Goal: Communication & Community: Answer question/provide support

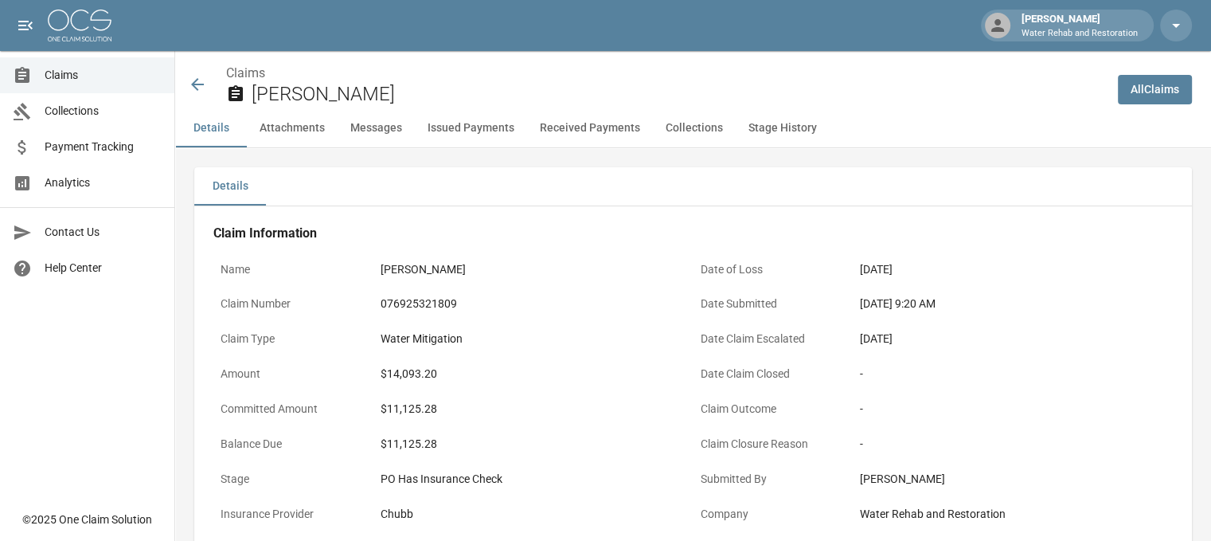
click at [199, 80] on icon at bounding box center [197, 84] width 19 height 19
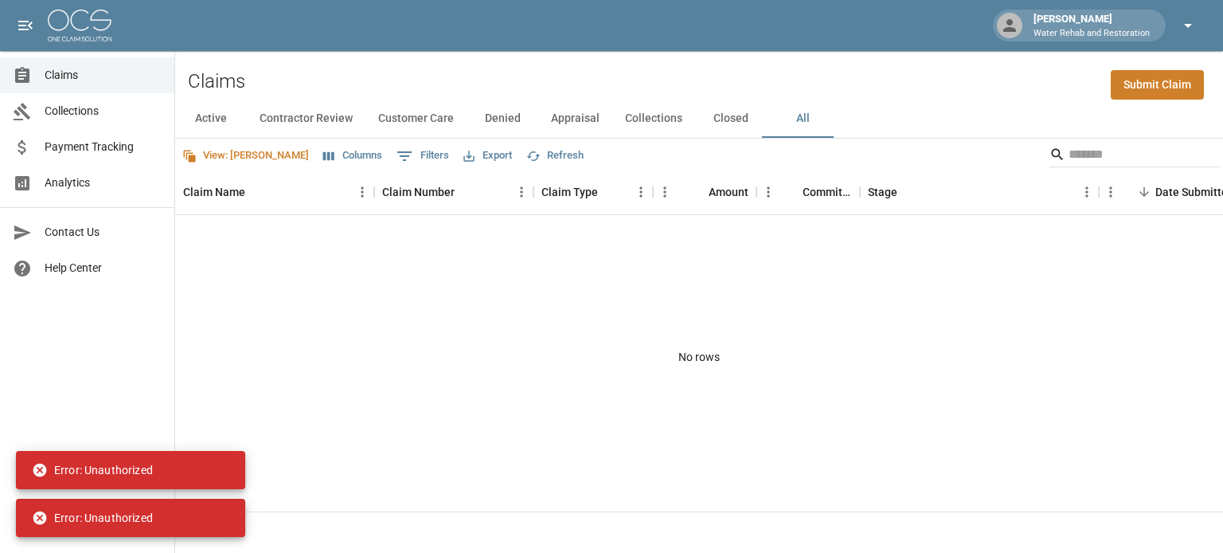
click at [1181, 18] on icon "button" at bounding box center [1188, 25] width 19 height 19
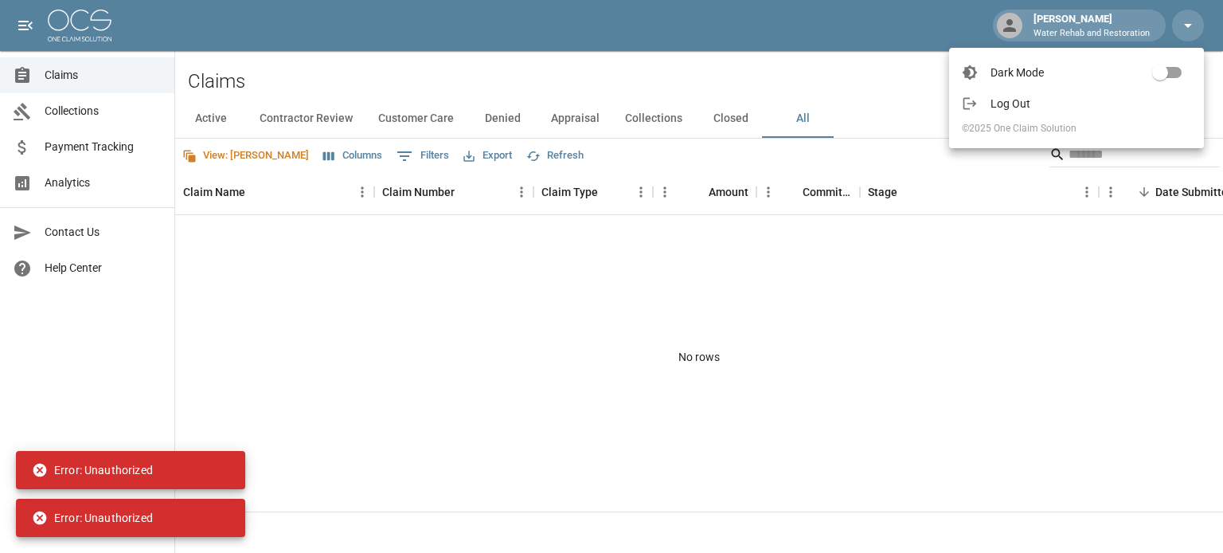
click at [1012, 97] on span "Log Out" at bounding box center [1091, 104] width 201 height 16
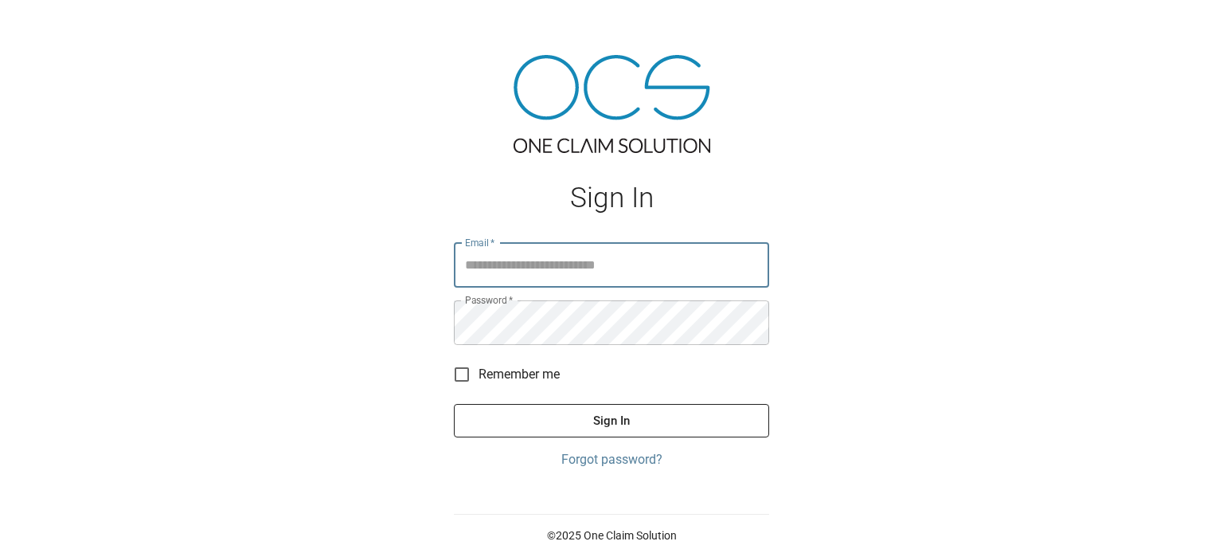
type input "**********"
click at [557, 410] on button "Sign In" at bounding box center [611, 420] width 315 height 33
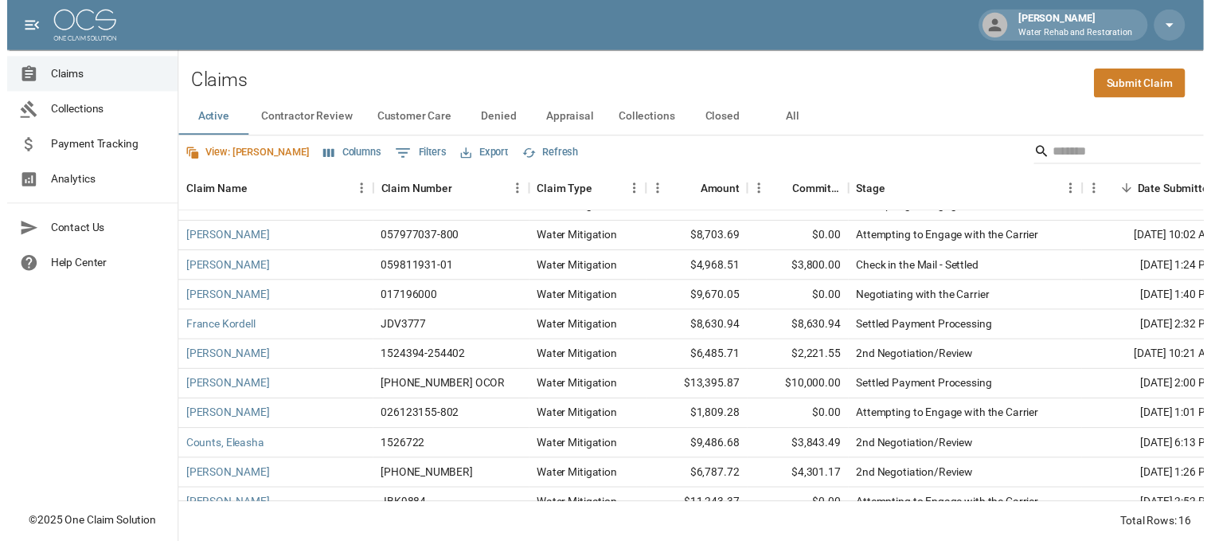
scroll to position [159, 0]
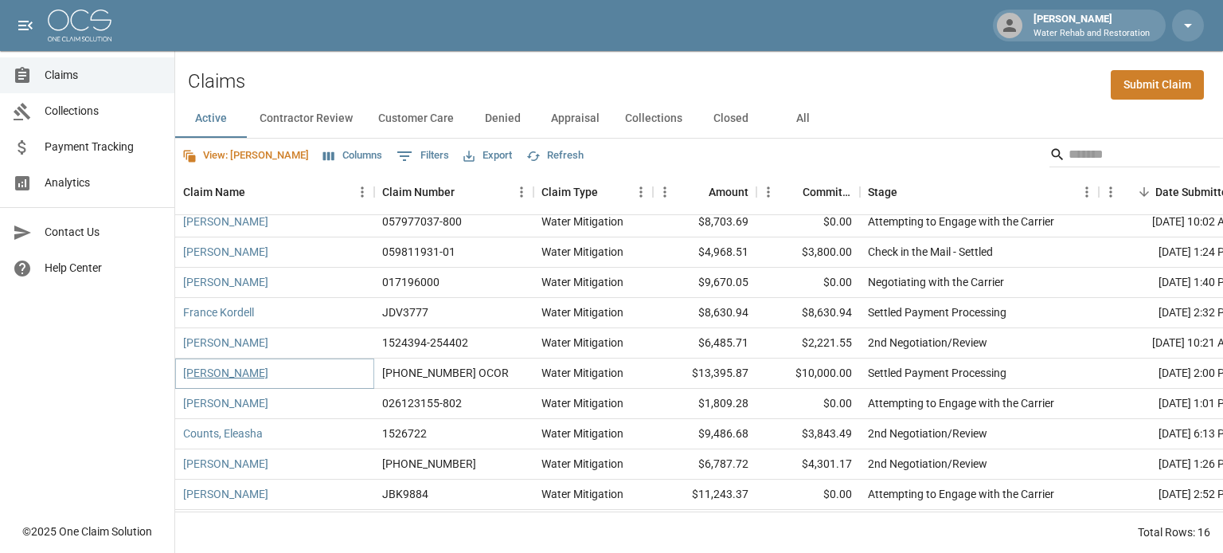
click at [260, 376] on link "[PERSON_NAME]" at bounding box center [225, 373] width 85 height 16
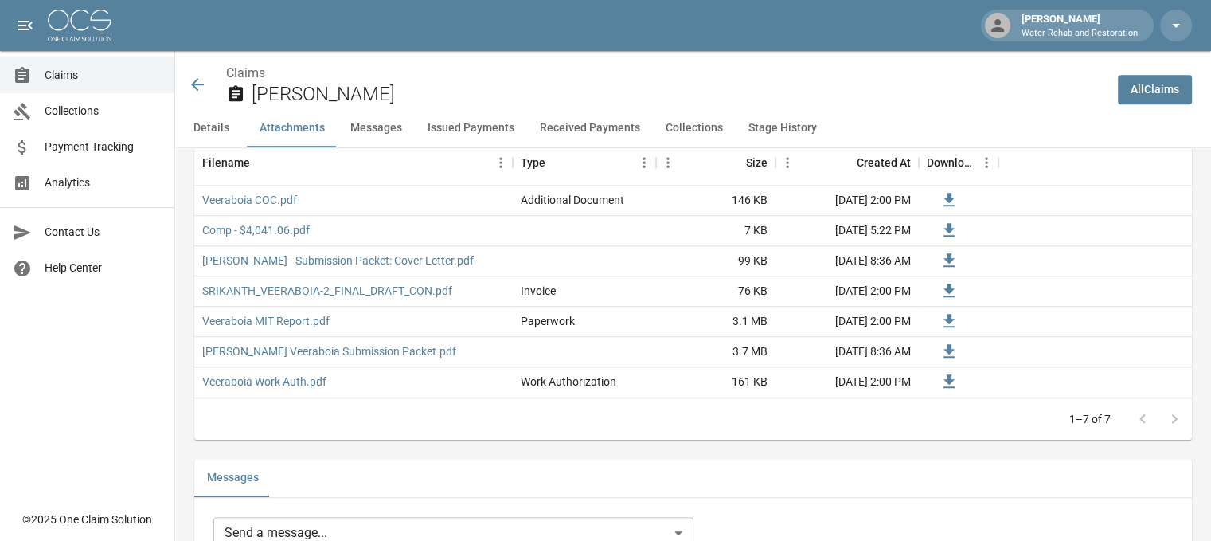
scroll to position [956, 0]
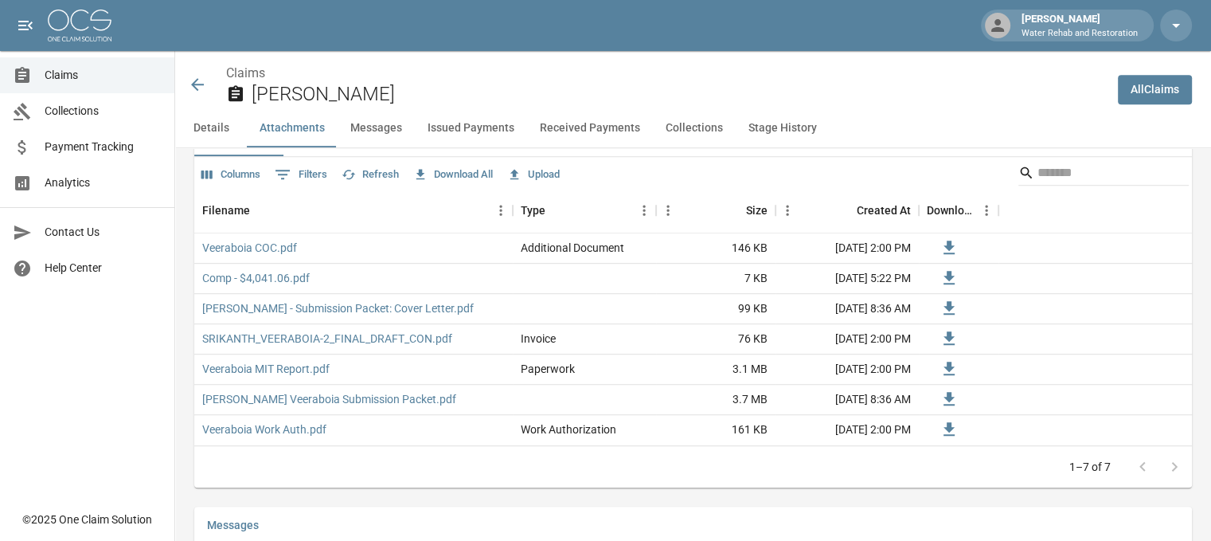
click at [202, 83] on icon at bounding box center [197, 84] width 19 height 19
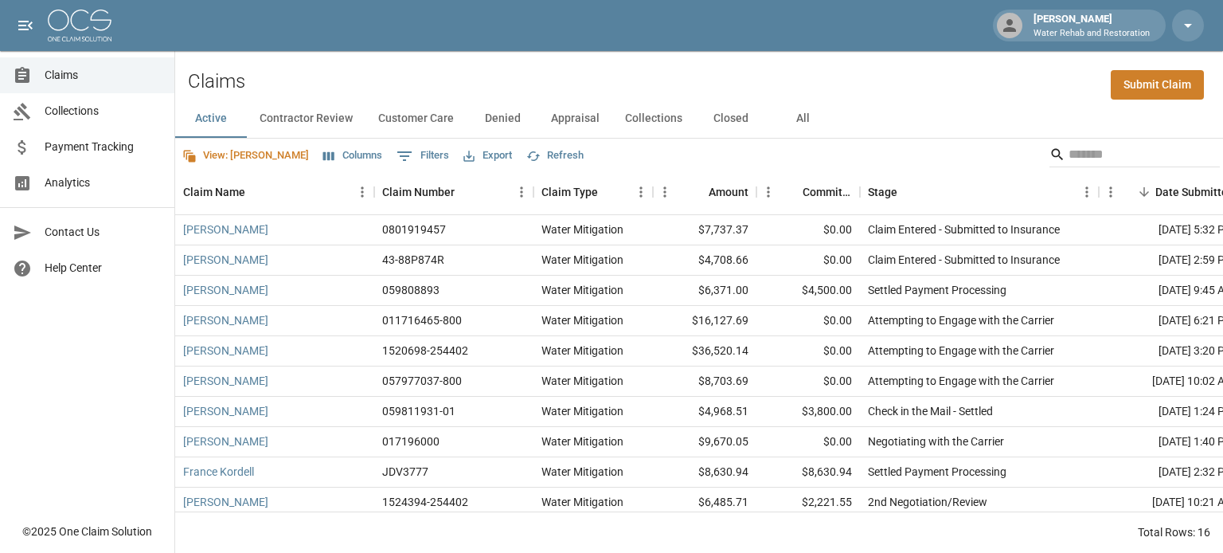
click at [793, 116] on button "All" at bounding box center [803, 119] width 72 height 38
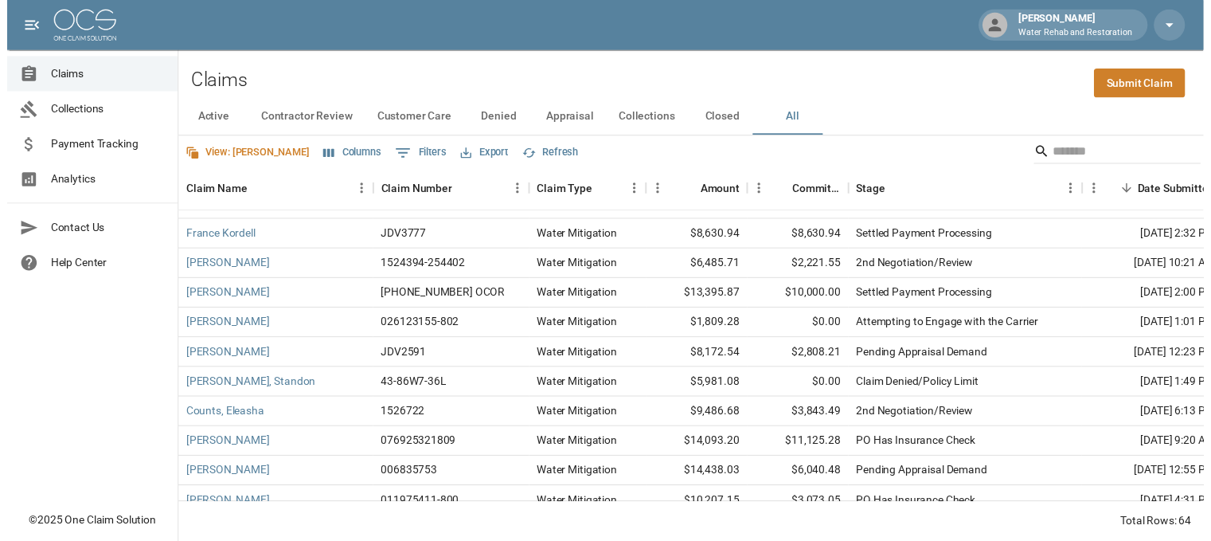
scroll to position [218, 0]
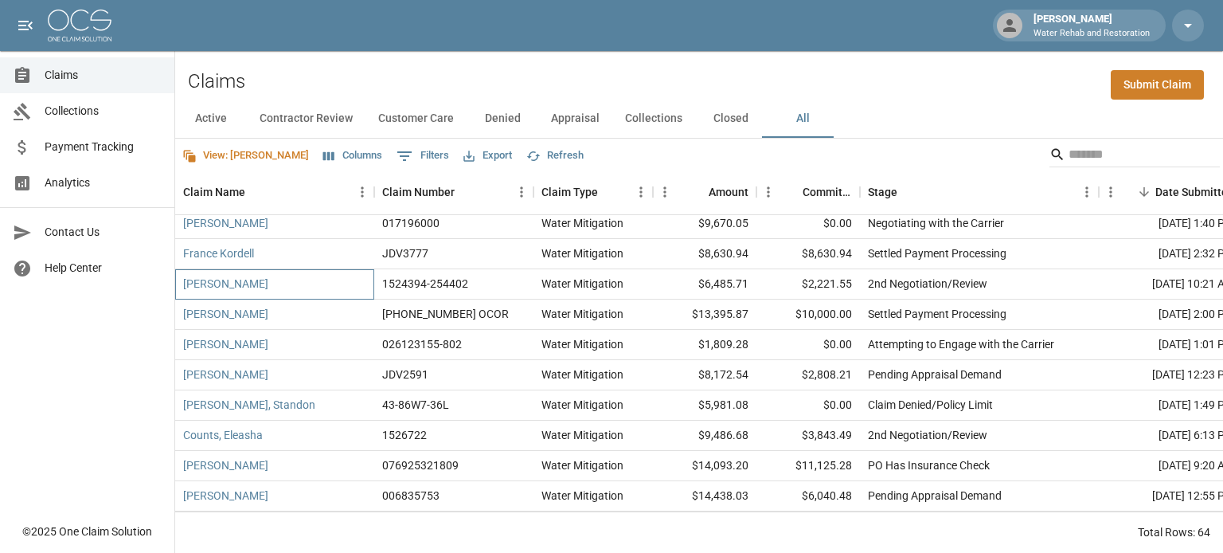
click at [311, 277] on div "[PERSON_NAME]" at bounding box center [274, 284] width 199 height 30
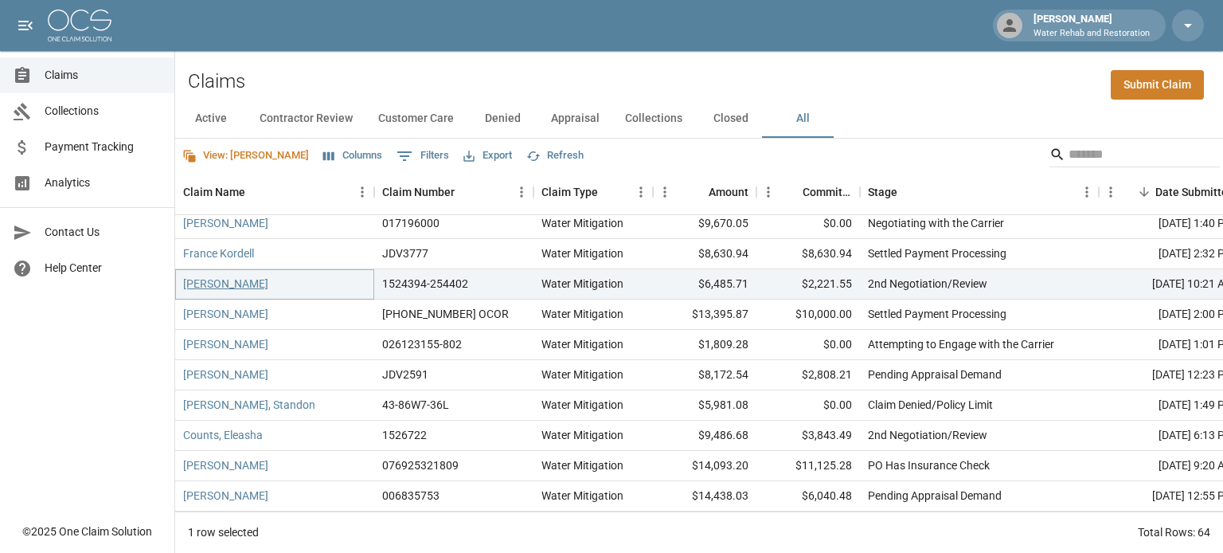
click at [232, 280] on link "[PERSON_NAME]" at bounding box center [225, 284] width 85 height 16
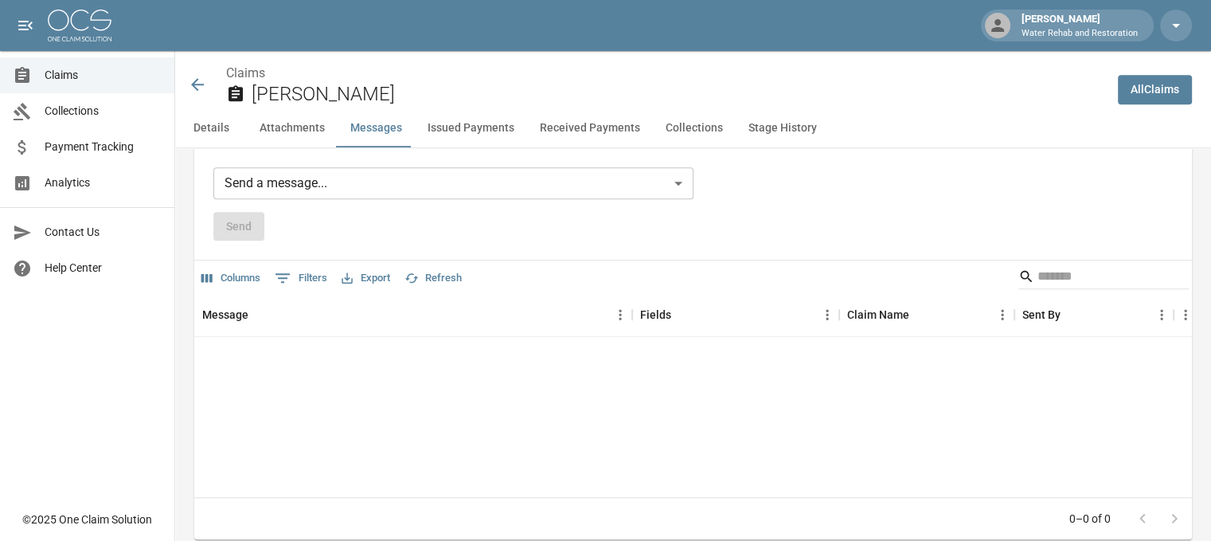
scroll to position [1354, 0]
click at [398, 183] on body "[PERSON_NAME] W Water Rehab and Restoration Claims Collections Payment Tracking…" at bounding box center [605, 302] width 1211 height 3313
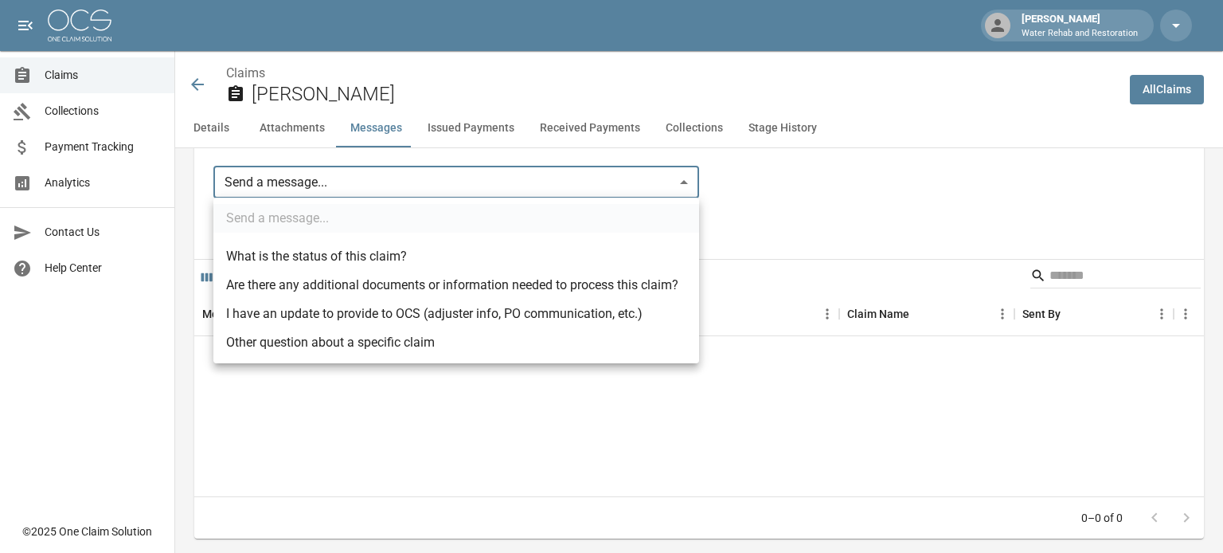
click at [341, 311] on li "I have an update to provide to OCS (adjuster info, PO communication, etc.)" at bounding box center [456, 313] width 486 height 29
type input "**********"
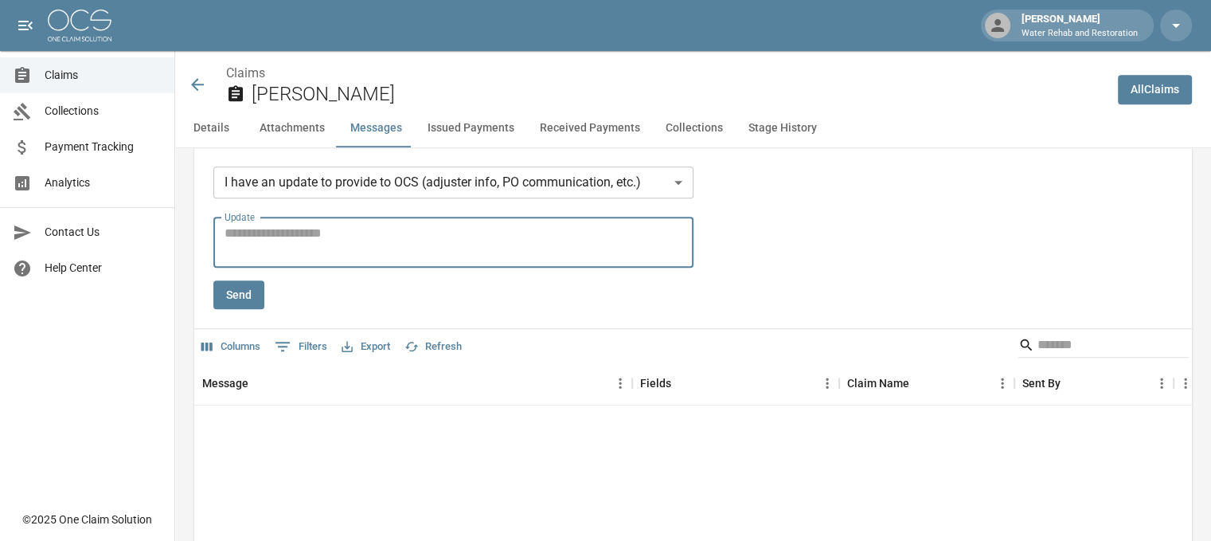
click at [295, 242] on textarea "Update" at bounding box center [454, 242] width 458 height 37
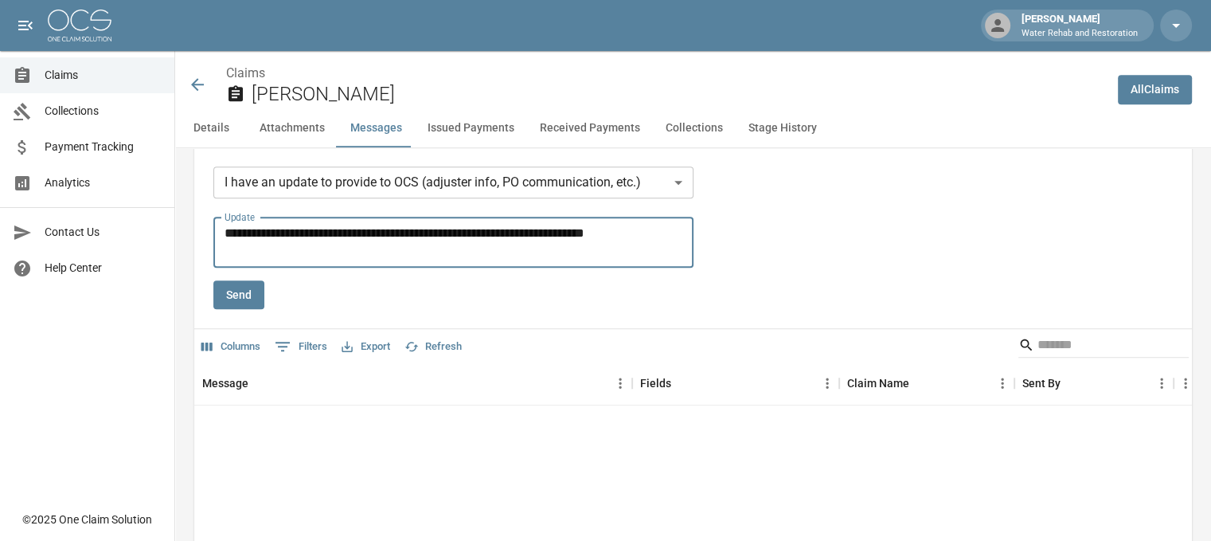
type textarea "**********"
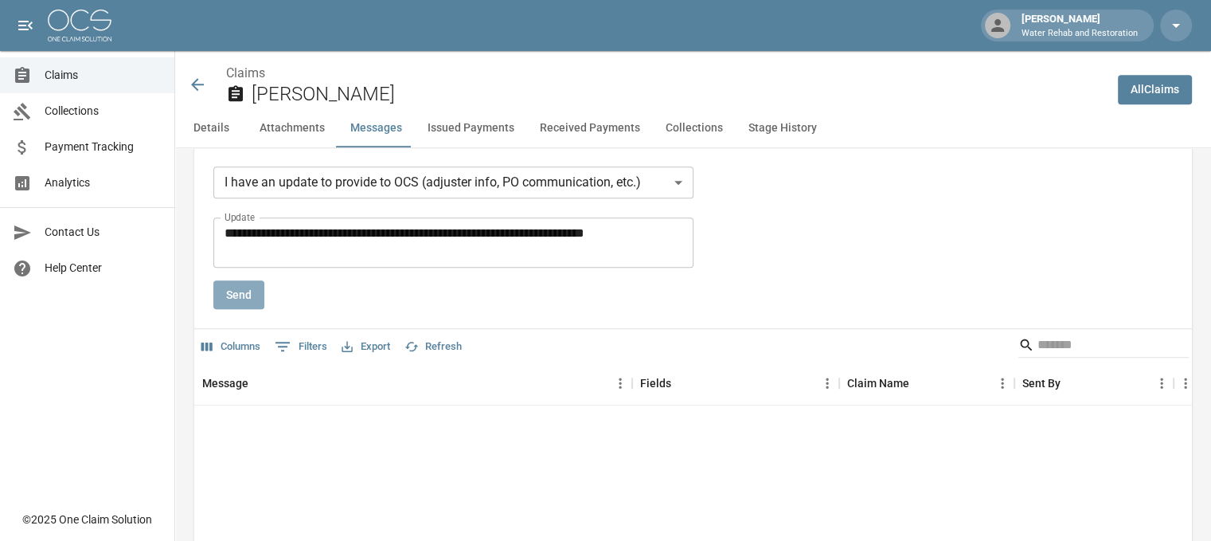
click at [233, 289] on button "Send" at bounding box center [238, 294] width 51 height 29
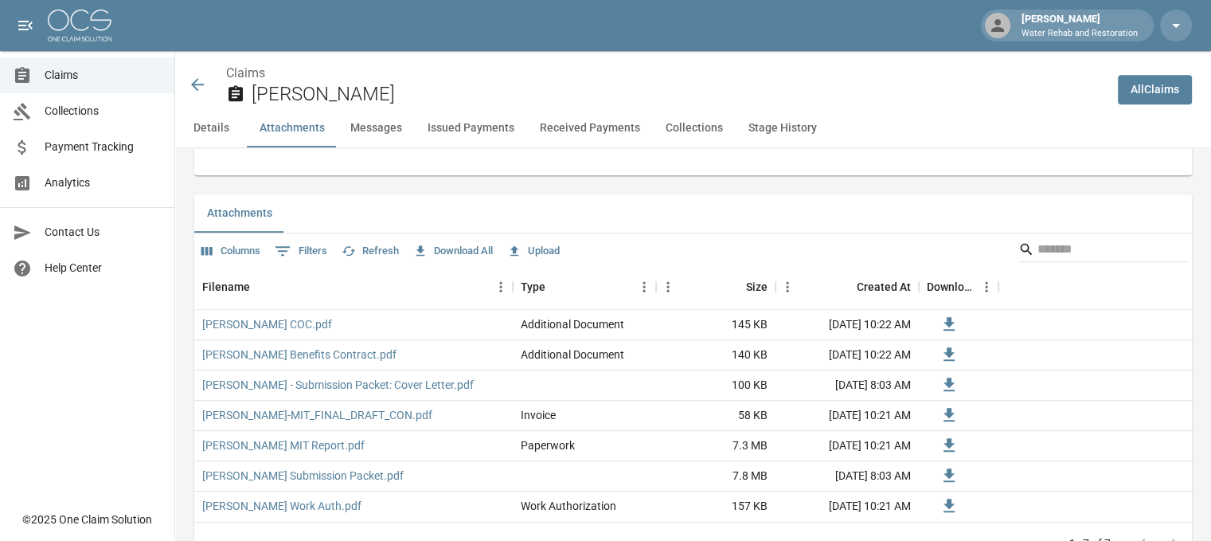
scroll to position [876, 0]
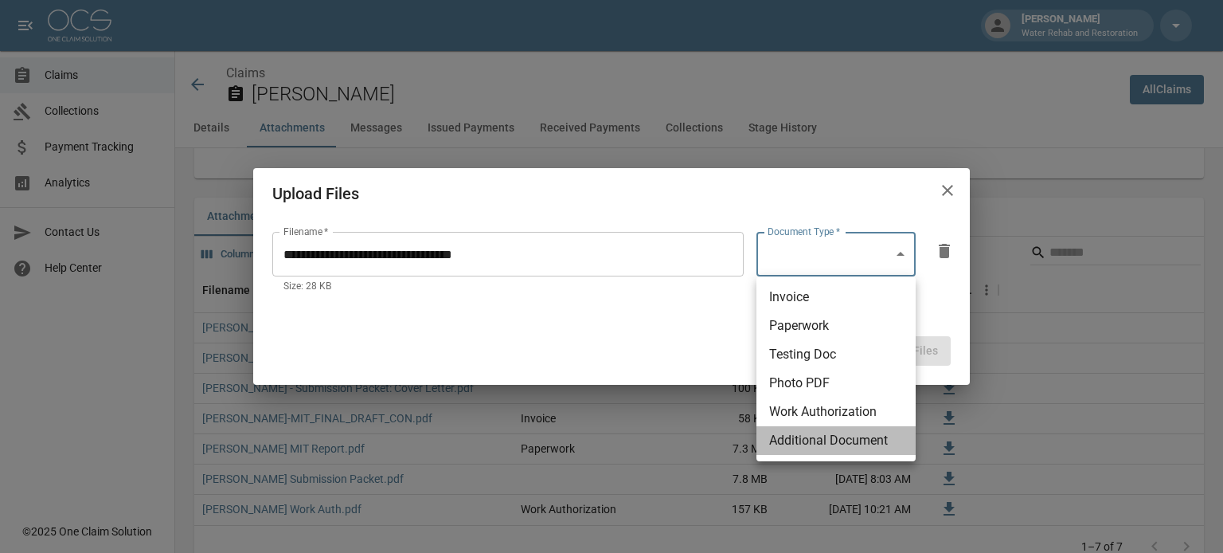
click at [800, 444] on li "Additional Document" at bounding box center [836, 440] width 159 height 29
type input "**********"
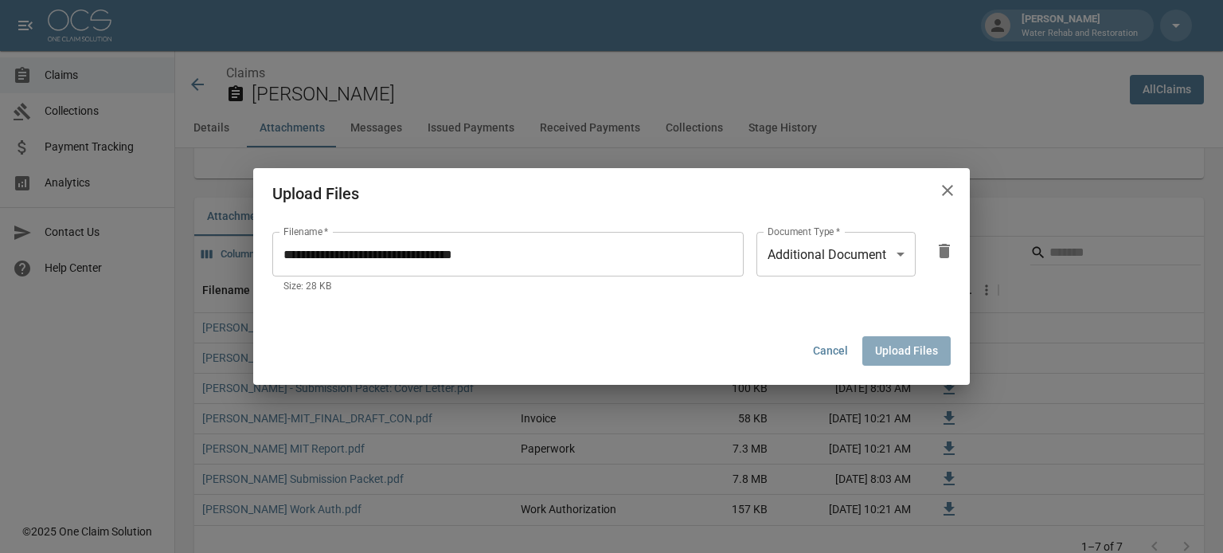
click at [927, 340] on button "Upload Files" at bounding box center [907, 350] width 88 height 29
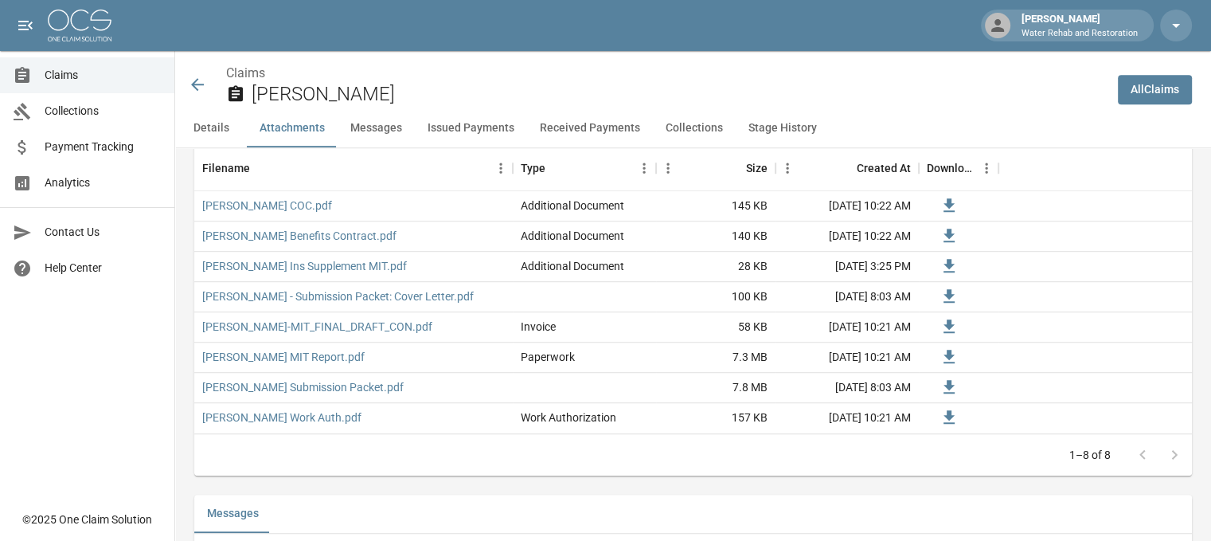
scroll to position [1035, 0]
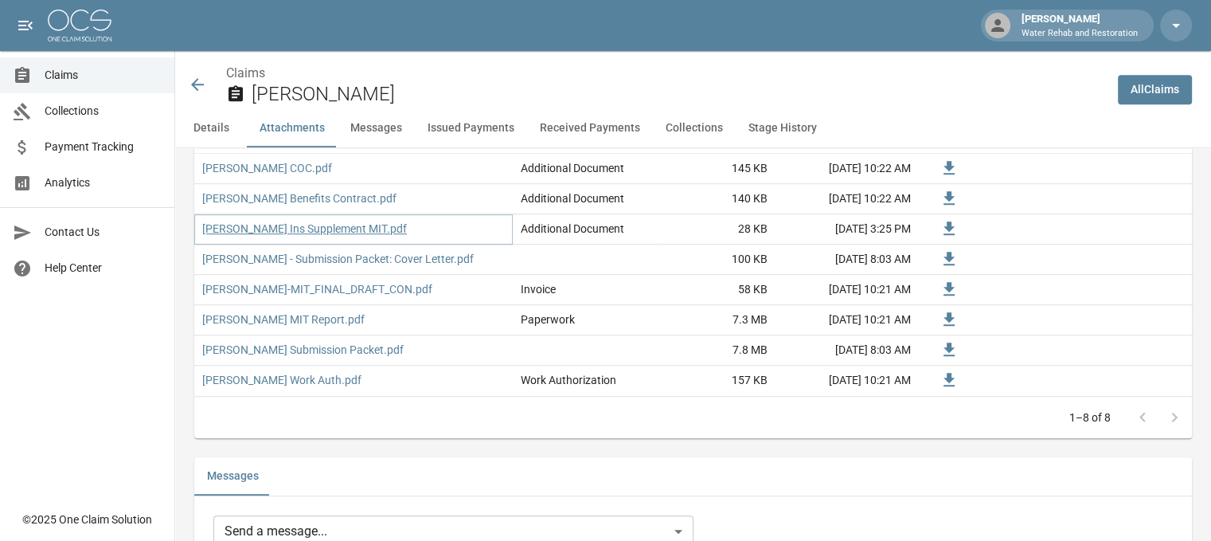
click at [346, 232] on link "[PERSON_NAME] Ins Supplement MIT.pdf" at bounding box center [304, 229] width 205 height 16
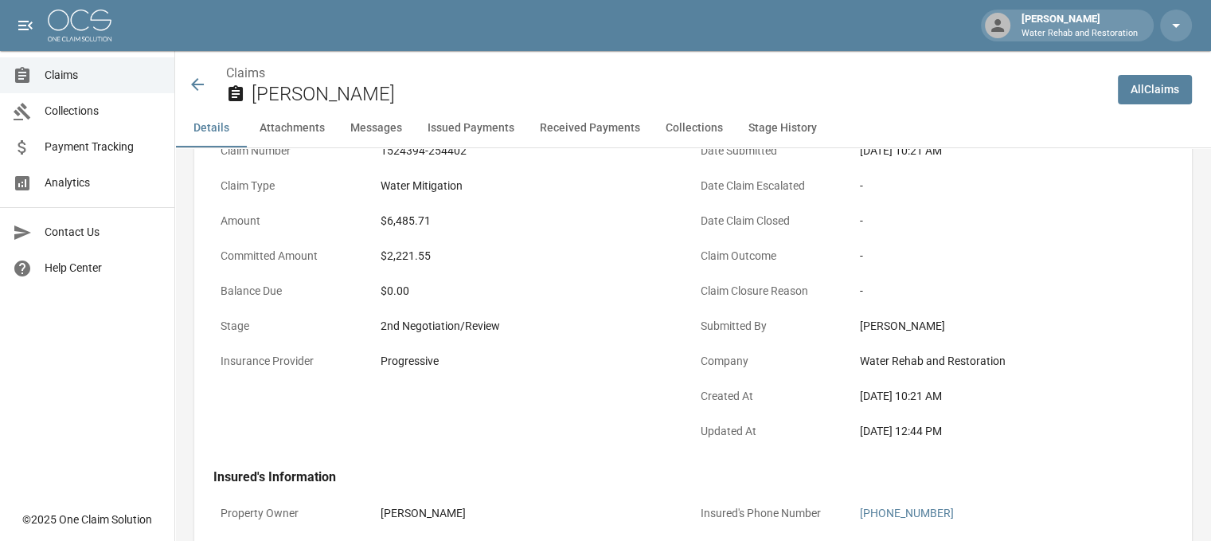
scroll to position [80, 12]
